Goal: Find specific page/section: Find specific page/section

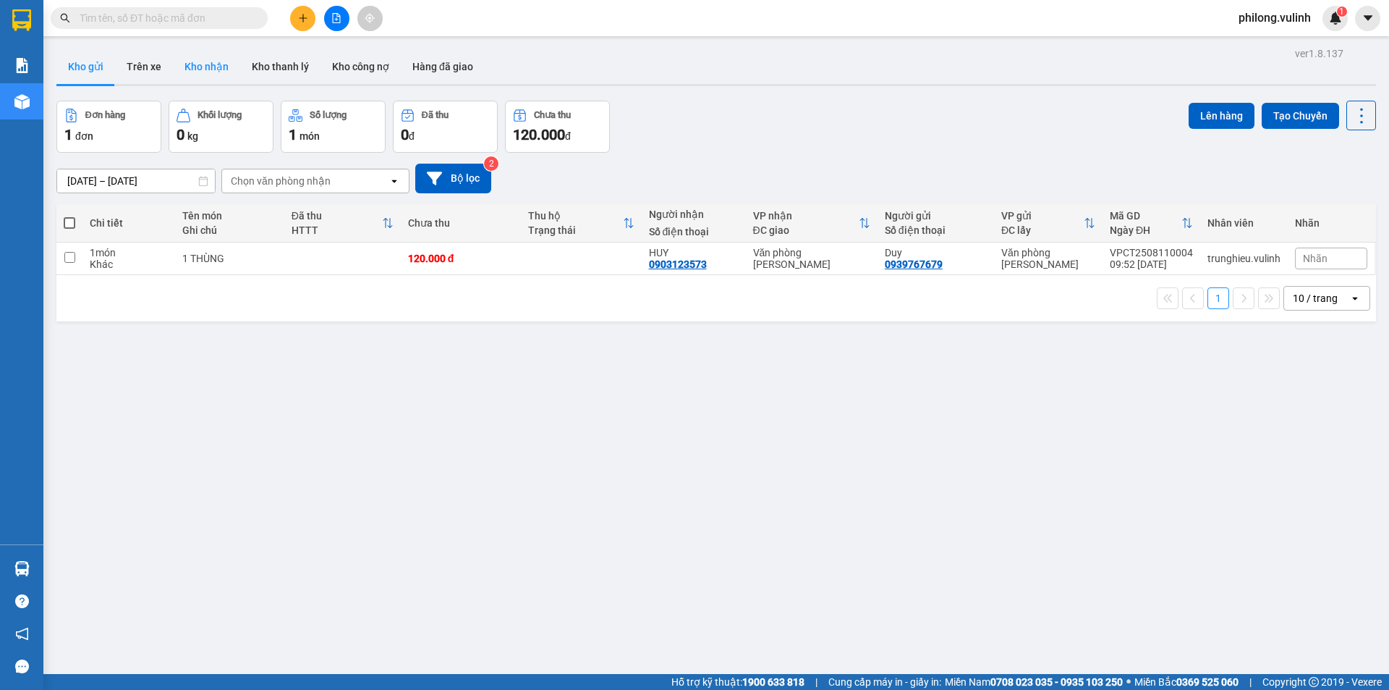
click at [196, 69] on button "Kho nhận" at bounding box center [206, 66] width 67 height 35
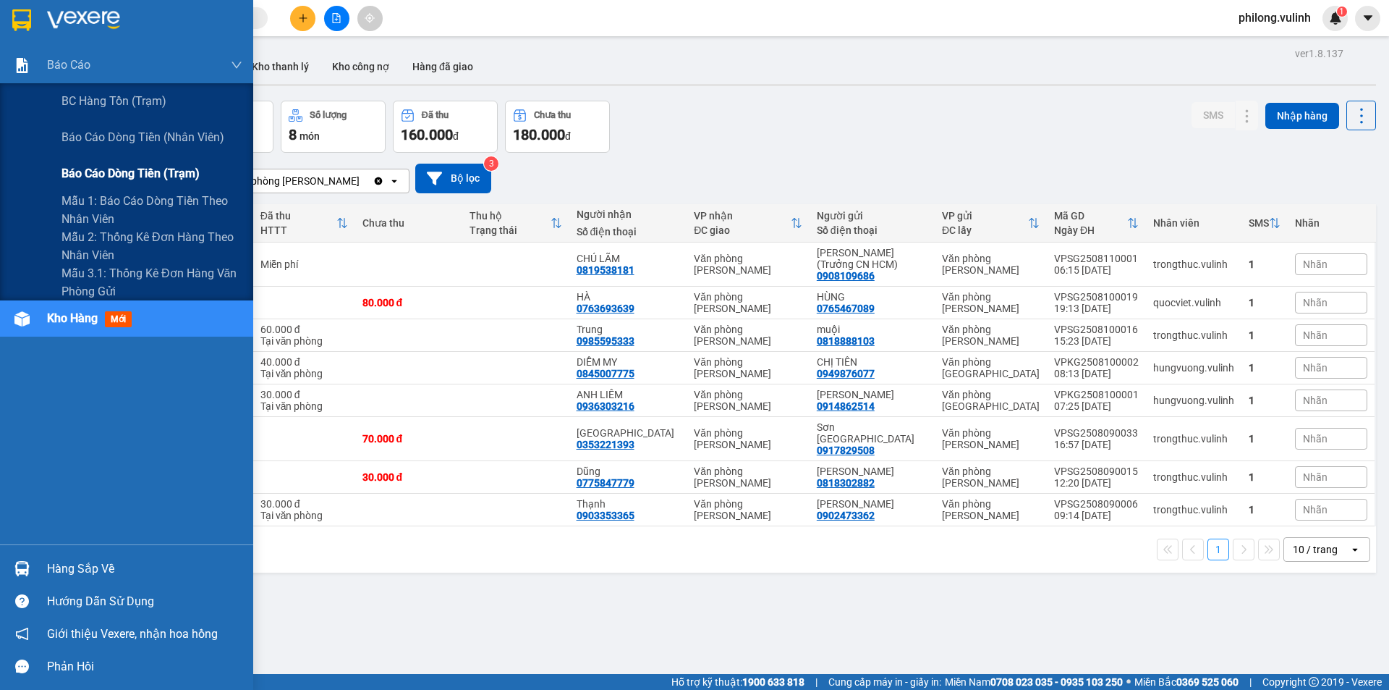
click at [104, 166] on span "Báo cáo dòng tiền (trạm)" at bounding box center [131, 173] width 138 height 18
